Goal: Information Seeking & Learning: Learn about a topic

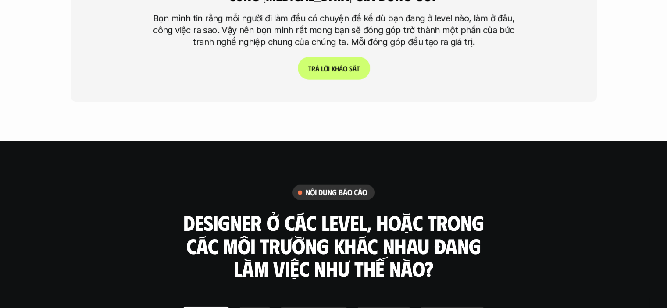
scroll to position [2334, 0]
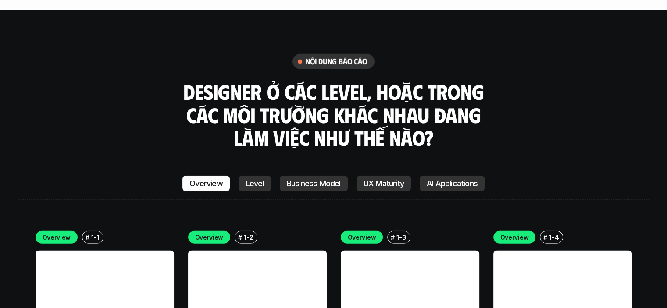
click at [303, 80] on h3 "Designer ở các level, hoặc trong các môi trường khác nhau đang làm việc như thế…" at bounding box center [333, 114] width 307 height 69
click at [358, 80] on h3 "Designer ở các level, hoặc trong các môi trường khác nhau đang làm việc như thế…" at bounding box center [333, 114] width 307 height 69
click at [253, 179] on p "Level" at bounding box center [255, 183] width 18 height 9
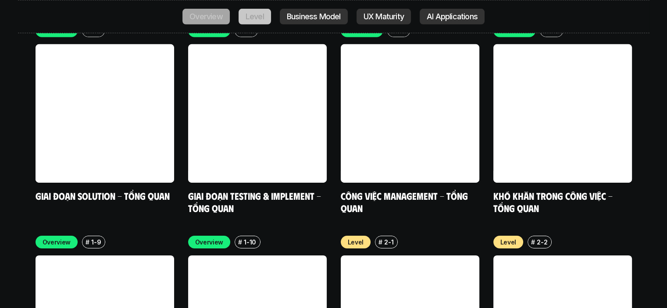
scroll to position [2894, 0]
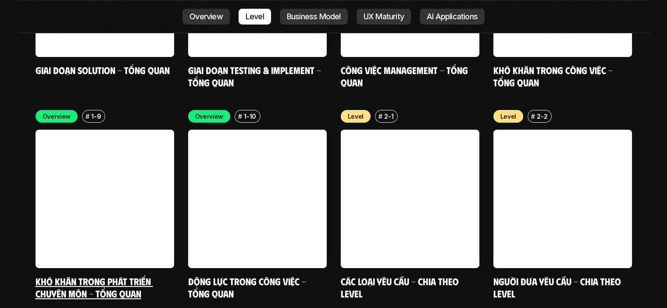
click at [100, 130] on link at bounding box center [105, 199] width 139 height 139
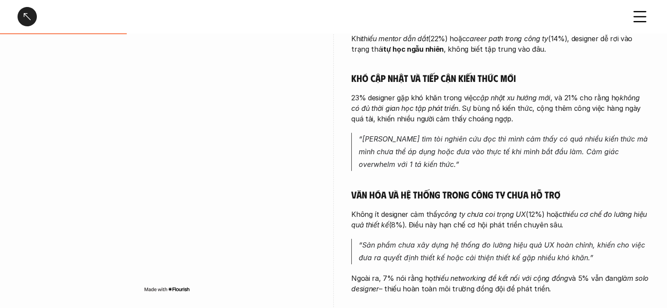
scroll to position [44, 0]
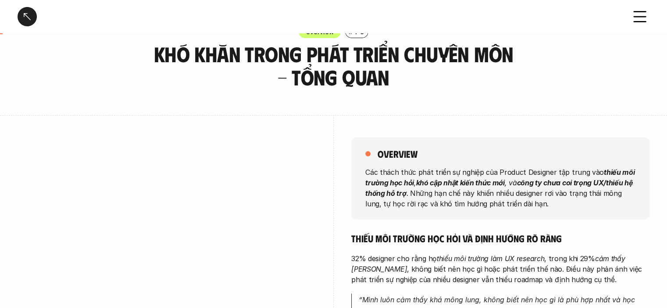
click at [32, 19] on div at bounding box center [27, 16] width 19 height 19
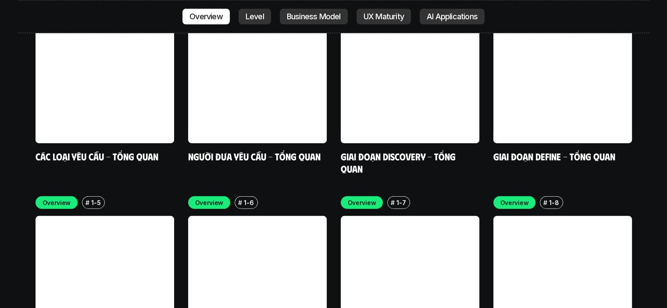
scroll to position [2726, 0]
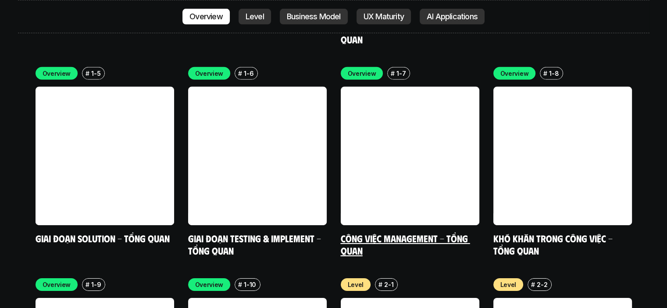
click at [413, 107] on link at bounding box center [410, 156] width 139 height 139
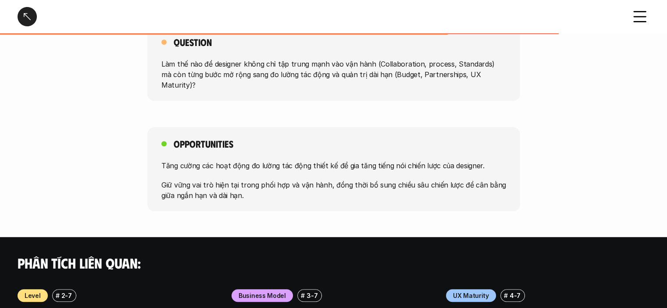
scroll to position [526, 0]
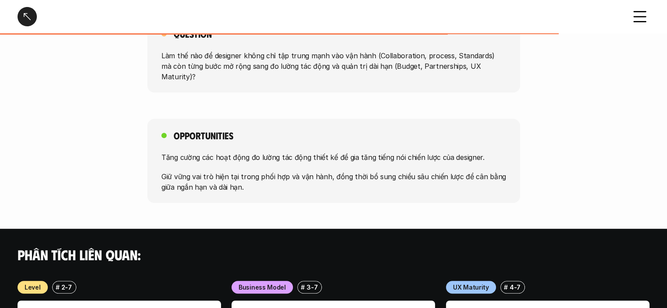
click at [29, 17] on div at bounding box center [27, 16] width 19 height 19
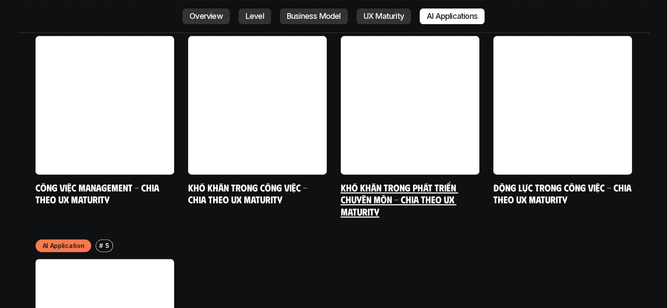
scroll to position [4393, 0]
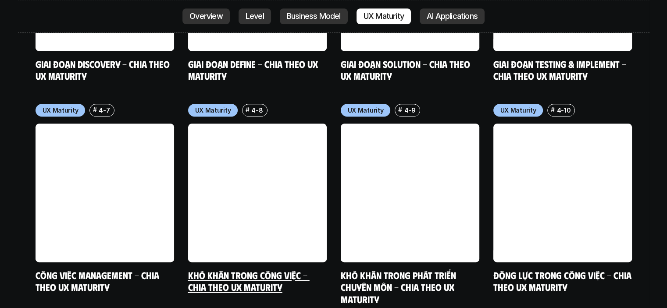
click at [265, 124] on link at bounding box center [257, 193] width 139 height 139
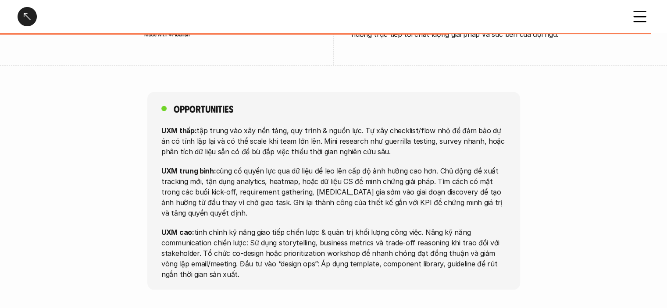
scroll to position [2149, 0]
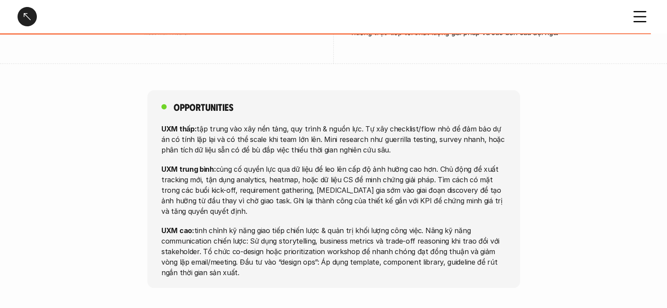
click at [30, 16] on div at bounding box center [27, 16] width 19 height 19
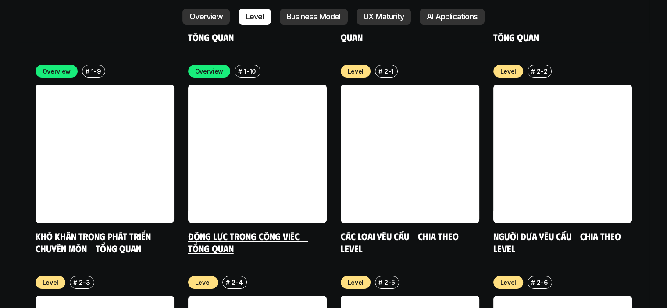
scroll to position [2945, 0]
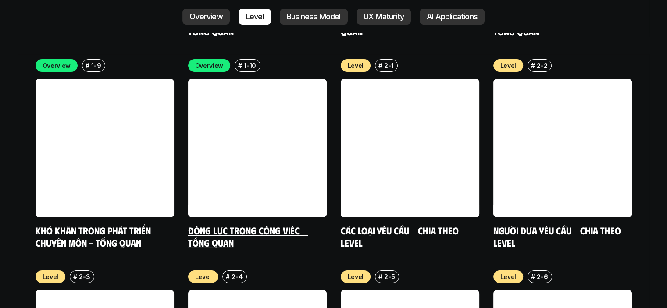
click at [293, 225] on link "Động lực trong công việc - Tổng quan" at bounding box center [248, 237] width 120 height 24
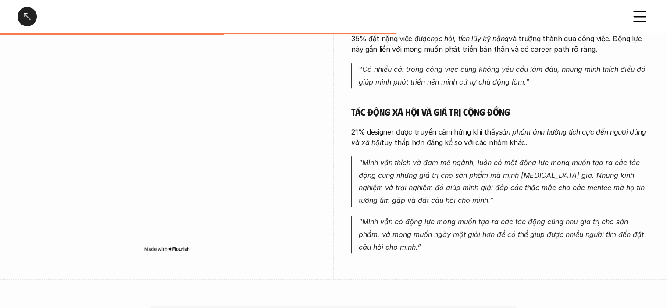
scroll to position [702, 0]
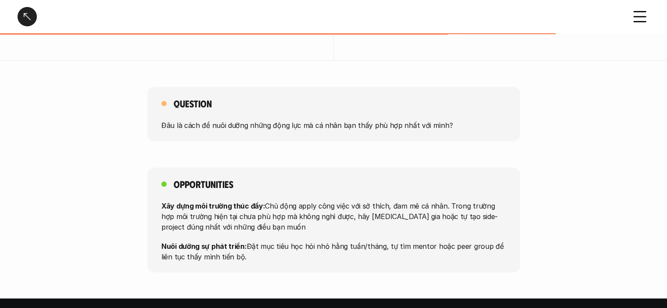
click at [23, 18] on div at bounding box center [27, 16] width 19 height 19
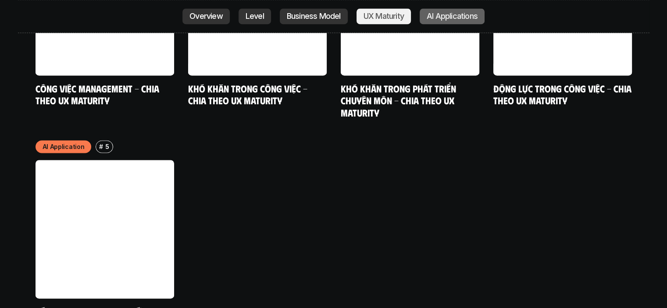
scroll to position [4656, 0]
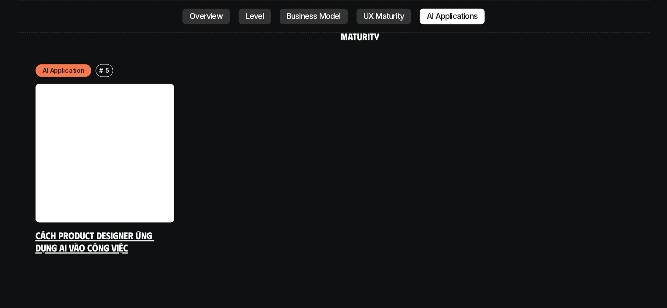
click at [135, 229] on link "Cách Product Designer ứng dụng AI vào công việc" at bounding box center [95, 241] width 119 height 24
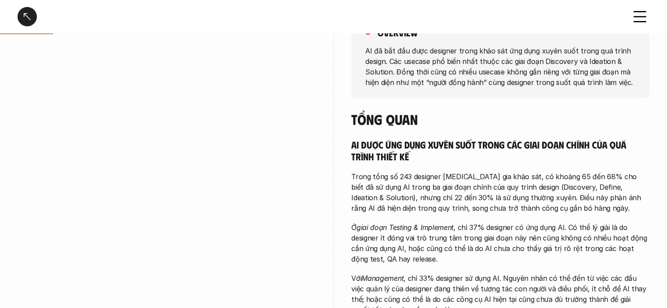
scroll to position [219, 0]
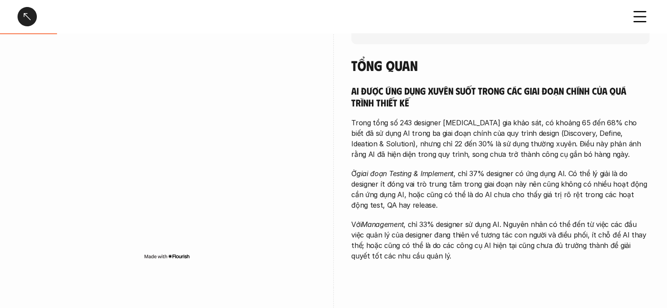
click at [468, 121] on p "Trong tổng số 243 designer [MEDICAL_DATA] gia khảo sát, có khoảng 65 đến 68% ch…" at bounding box center [500, 139] width 298 height 42
click at [500, 118] on p "Trong tổng số 243 designer [MEDICAL_DATA] gia khảo sát, có khoảng 65 đến 68% ch…" at bounding box center [500, 139] width 298 height 42
click at [472, 131] on p "Trong tổng số 243 designer [MEDICAL_DATA] gia khảo sát, có khoảng 65 đến 68% ch…" at bounding box center [500, 139] width 298 height 42
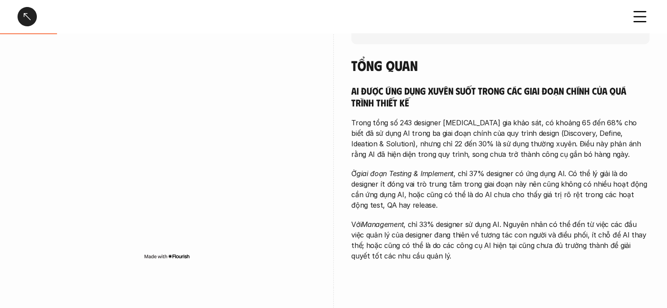
click at [500, 129] on p "Trong tổng số 243 designer [MEDICAL_DATA] gia khảo sát, có khoảng 65 đến 68% ch…" at bounding box center [500, 139] width 298 height 42
click at [500, 126] on p "Trong tổng số 243 designer [MEDICAL_DATA] gia khảo sát, có khoảng 65 đến 68% ch…" at bounding box center [500, 139] width 298 height 42
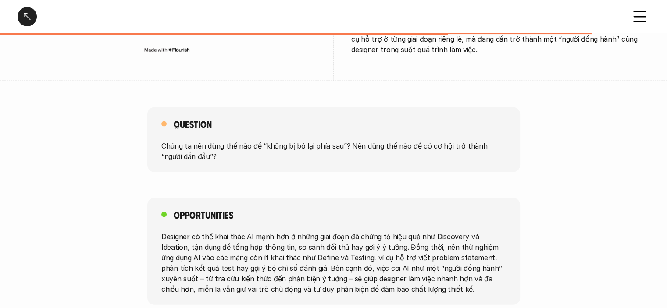
scroll to position [1843, 0]
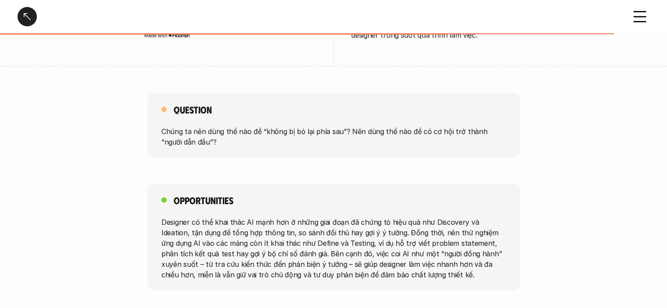
click at [27, 22] on div at bounding box center [27, 16] width 19 height 19
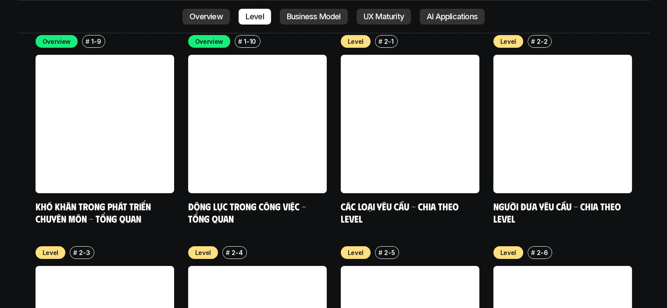
scroll to position [3033, 0]
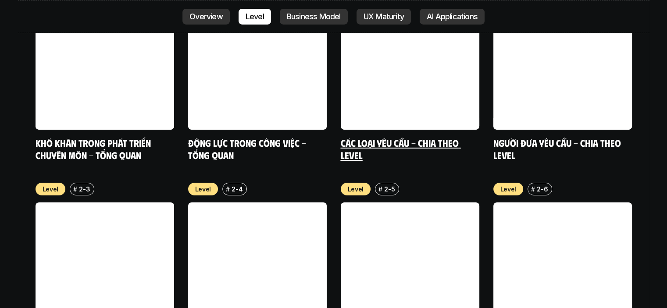
click at [419, 137] on link "Các loại yêu cầu - Chia theo level" at bounding box center [401, 149] width 120 height 24
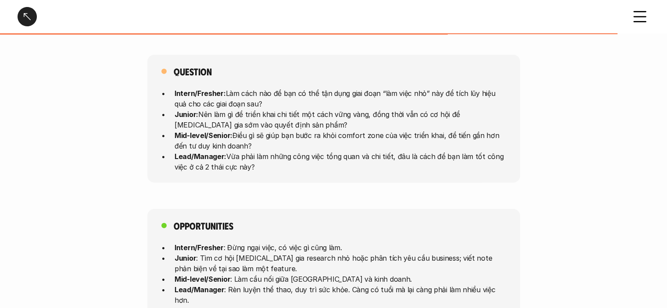
scroll to position [2281, 0]
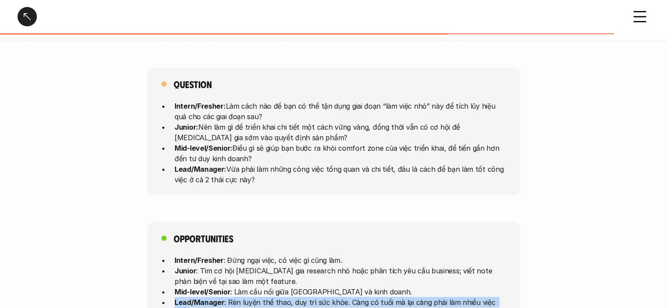
drag, startPoint x: 170, startPoint y: 278, endPoint x: 534, endPoint y: 270, distance: 364.1
click at [500, 270] on div "Opportunities Intern/Fresher : Đừng ngại việc, có việc gì cũng làm. Junior : Tì…" at bounding box center [333, 275] width 667 height 107
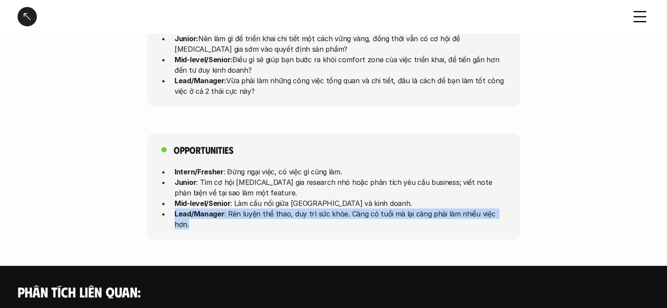
scroll to position [2369, 0]
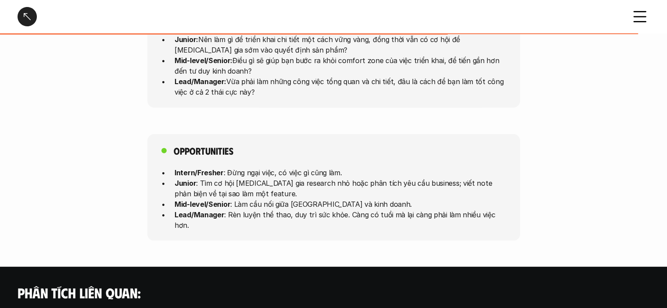
click at [345, 178] on p "Junior : Tìm cơ hội [MEDICAL_DATA] gia research nhỏ hoặc phân tích yêu cầu busi…" at bounding box center [341, 188] width 332 height 21
click at [254, 178] on p "Junior : Tìm cơ hội [MEDICAL_DATA] gia research nhỏ hoặc phân tích yêu cầu busi…" at bounding box center [341, 188] width 332 height 21
click at [232, 199] on p "Mid-level/Senior : Làm cầu nối giữa [GEOGRAPHIC_DATA] và kinh doanh." at bounding box center [341, 204] width 332 height 11
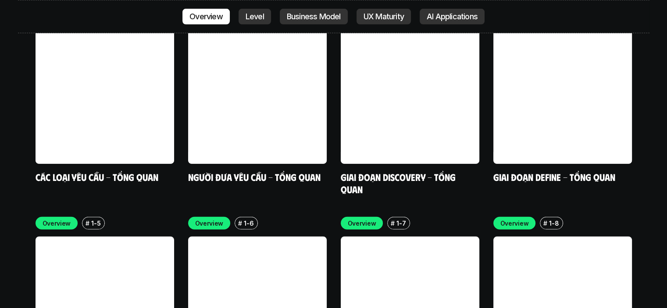
scroll to position [2419, 0]
